Goal: Find specific page/section

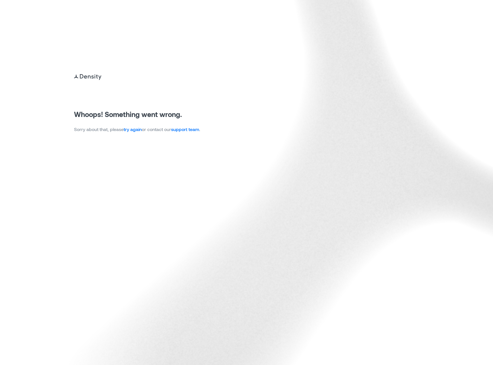
click at [140, 129] on link "try again" at bounding box center [133, 128] width 18 height 5
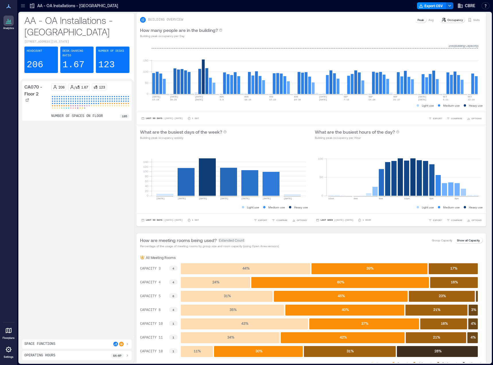
click at [92, 171] on div "CA070 - Floor 2 206 / 1.67 123 number of spaces on floor 185" at bounding box center [77, 207] width 110 height 253
click at [36, 125] on div "CA070 - Floor 2 206 / 1.67 123 number of spaces on floor 185" at bounding box center [77, 207] width 110 height 253
click at [10, 57] on div "Analytics Floorplans Settings" at bounding box center [8, 182] width 17 height 365
